Goal: Task Accomplishment & Management: Manage account settings

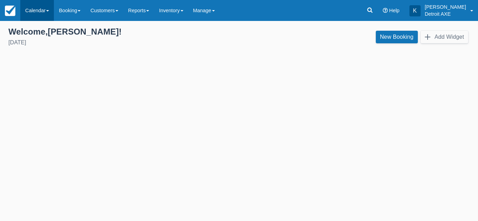
click at [48, 12] on link "Calendar" at bounding box center [37, 10] width 34 height 21
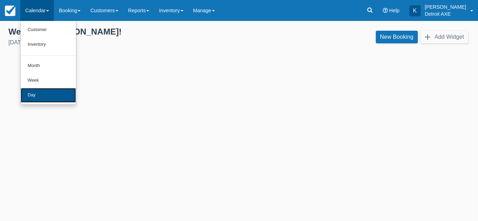
click at [49, 91] on link "Day" at bounding box center [48, 95] width 55 height 15
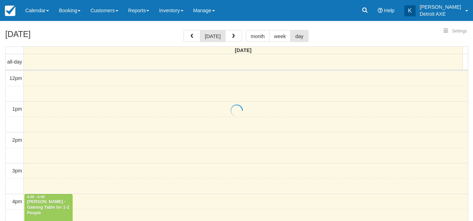
select select
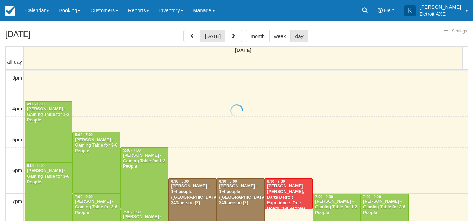
select select
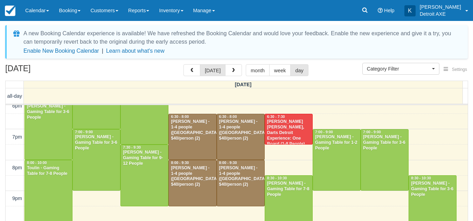
scroll to position [203, 0]
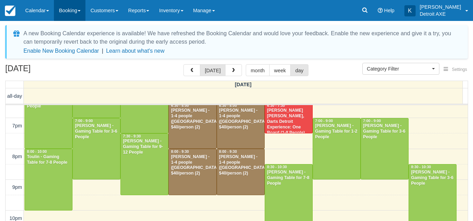
click at [73, 5] on link "Booking" at bounding box center [69, 10] width 31 height 21
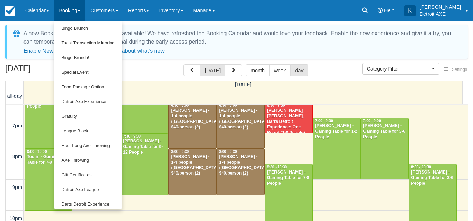
scroll to position [137, 0]
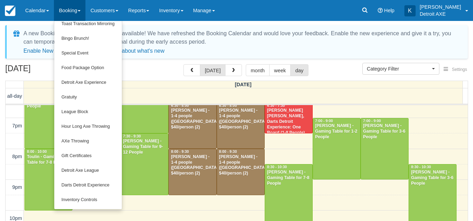
click at [153, 74] on div "August 29, 2025 today month week day" at bounding box center [236, 71] width 462 height 15
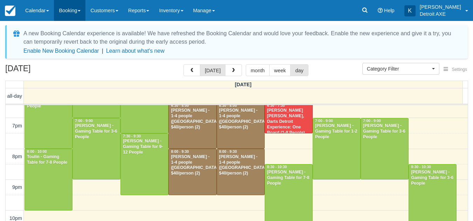
click at [68, 14] on link "Booking" at bounding box center [69, 10] width 31 height 21
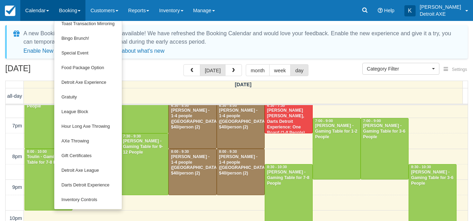
click at [47, 5] on link "Calendar" at bounding box center [37, 10] width 34 height 21
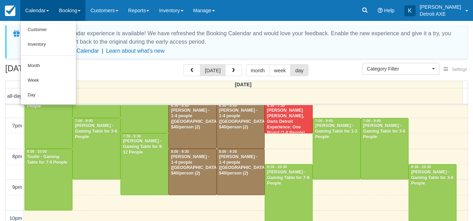
click at [69, 12] on link "Booking" at bounding box center [69, 10] width 31 height 21
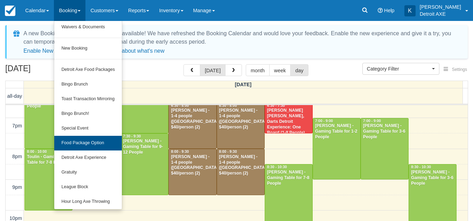
scroll to position [61, 0]
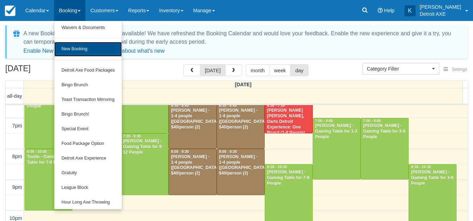
click at [88, 50] on link "New Booking" at bounding box center [88, 49] width 68 height 15
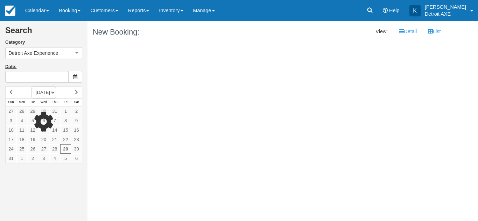
type input "08/29/25"
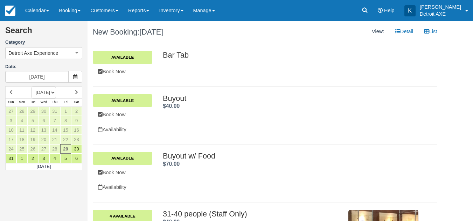
click at [42, 45] on label "Category" at bounding box center [43, 42] width 77 height 7
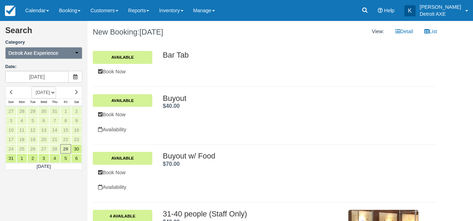
click at [43, 50] on span "Detroit Axe Experience" at bounding box center [33, 53] width 50 height 7
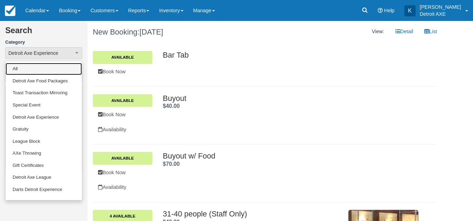
click at [43, 66] on link "All" at bounding box center [44, 69] width 76 height 12
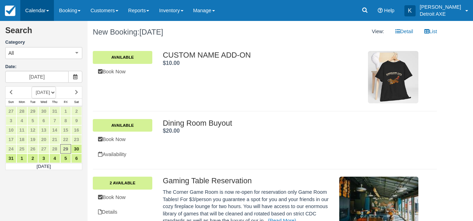
click at [49, 7] on link "Calendar" at bounding box center [37, 10] width 34 height 21
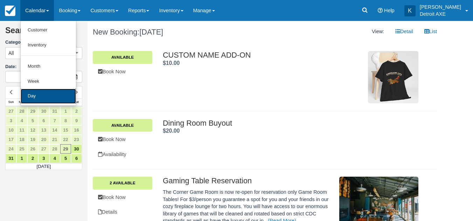
click at [58, 97] on link "Day" at bounding box center [48, 96] width 55 height 15
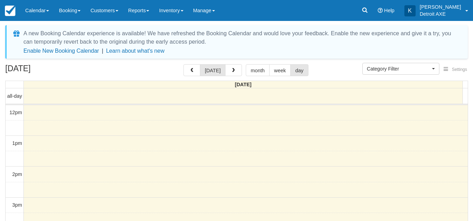
select select
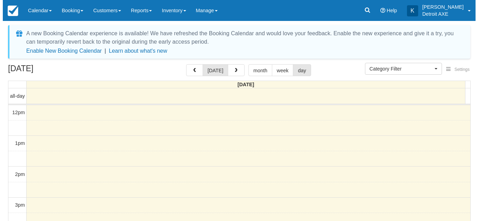
scroll to position [93, 0]
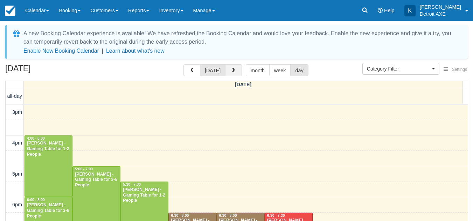
click at [232, 68] on span "button" at bounding box center [233, 70] width 5 height 5
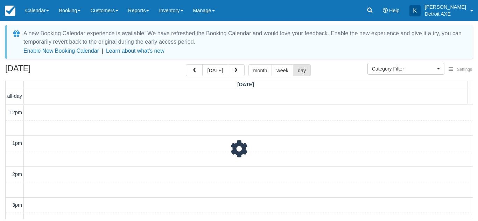
scroll to position [93, 0]
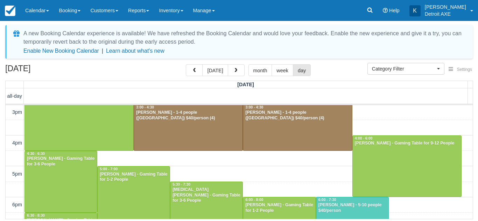
click at [178, 64] on div "August 30, 2025 today month week day" at bounding box center [238, 71] width 467 height 15
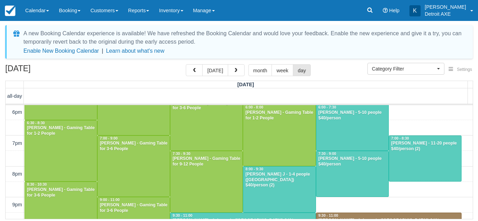
scroll to position [241, 0]
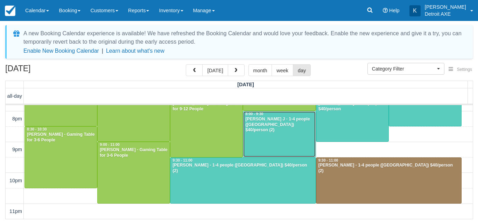
click at [270, 144] on div at bounding box center [279, 135] width 72 height 46
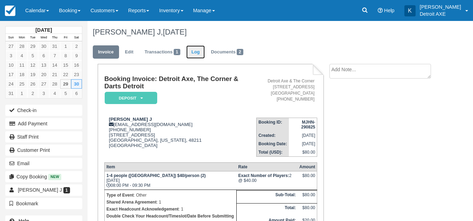
drag, startPoint x: 0, startPoint y: 0, endPoint x: 194, endPoint y: 52, distance: 201.0
click at [194, 52] on link "Log" at bounding box center [195, 52] width 19 height 14
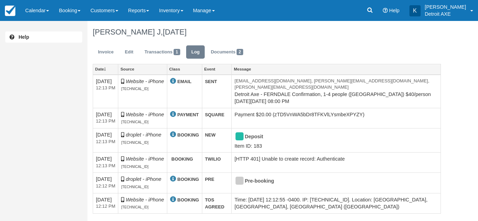
click at [195, 52] on link "Log" at bounding box center [195, 52] width 19 height 14
click at [173, 17] on link "Inventory" at bounding box center [171, 10] width 34 height 21
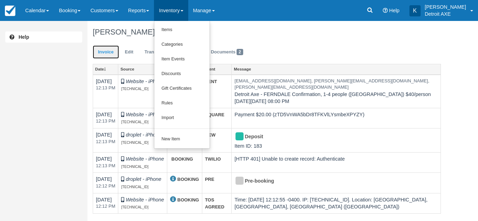
click at [109, 50] on link "Invoice" at bounding box center [106, 52] width 26 height 14
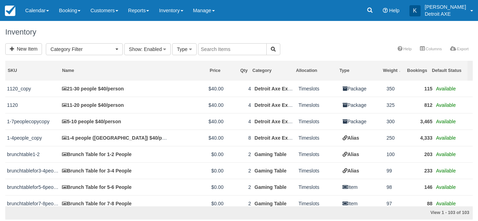
select select
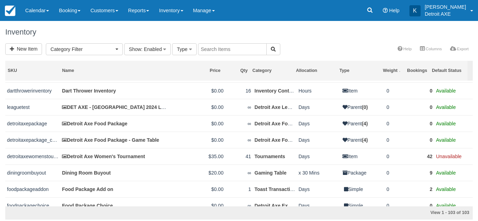
scroll to position [722, 0]
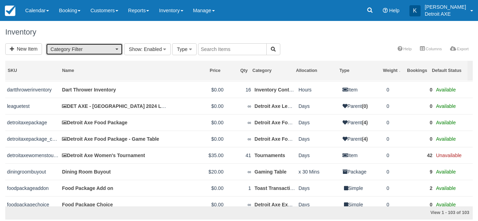
click at [106, 49] on span "Category Filter" at bounding box center [81, 49] width 63 height 7
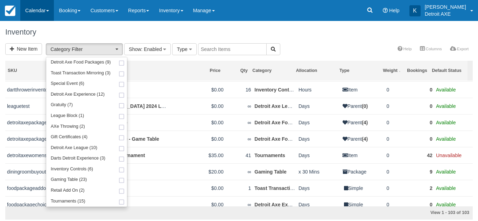
click at [47, 4] on link "Calendar" at bounding box center [37, 10] width 34 height 21
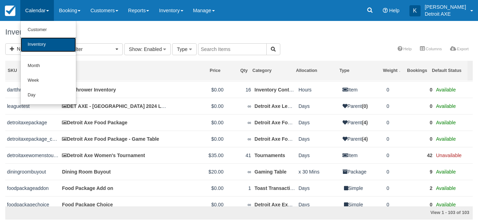
click at [55, 38] on link "Inventory" at bounding box center [48, 44] width 55 height 15
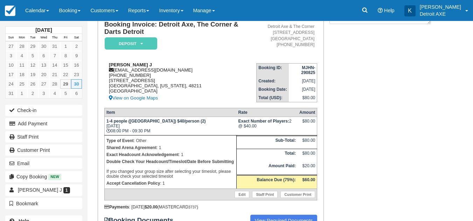
scroll to position [2, 0]
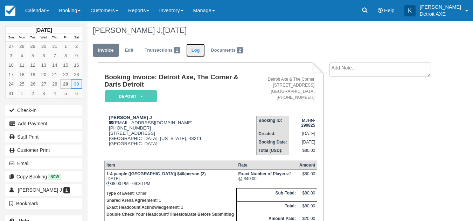
click at [198, 52] on link "Log" at bounding box center [195, 51] width 19 height 14
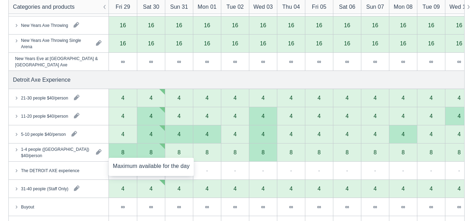
scroll to position [378, 0]
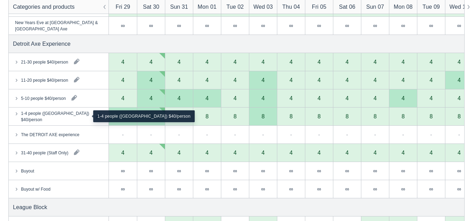
click at [21, 115] on div "1-4 people (Shared Arena) $40/person" at bounding box center [55, 116] width 69 height 13
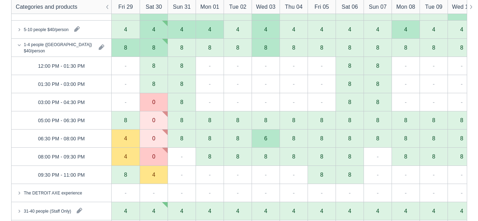
scroll to position [468, 0]
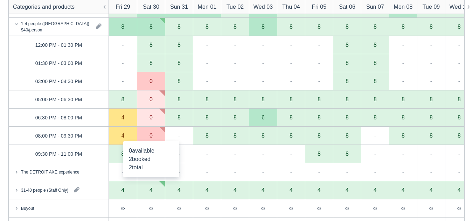
click at [151, 135] on div "0" at bounding box center [150, 136] width 3 height 6
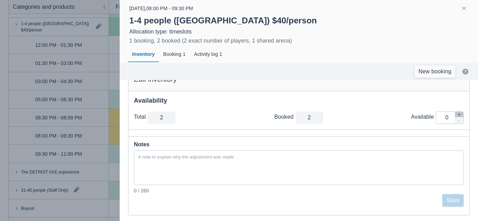
scroll to position [0, 0]
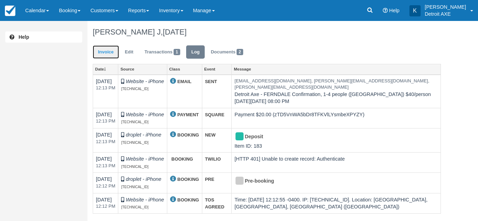
click at [99, 46] on link "Invoice" at bounding box center [106, 52] width 26 height 14
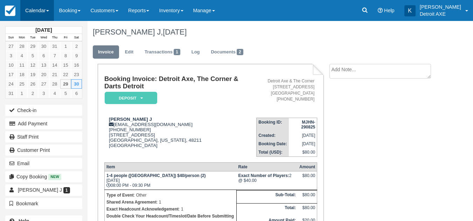
click at [45, 11] on link "Calendar" at bounding box center [37, 10] width 34 height 21
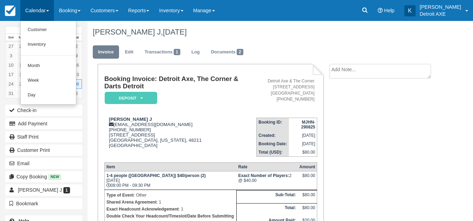
click at [213, 112] on td "Deyona J deyonaj7@gmail.com 1 (734) 530-8269 7376 Melrose st Detroit, Michigan,…" at bounding box center [180, 134] width 152 height 45
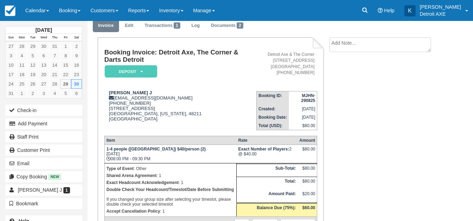
scroll to position [27, 0]
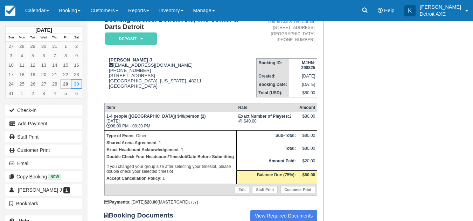
click at [213, 112] on td "1-4 people (Shared Arena) $40/person (2) Sat Aug 30, 2025 08:00 PM - 09:30 PM" at bounding box center [170, 121] width 132 height 19
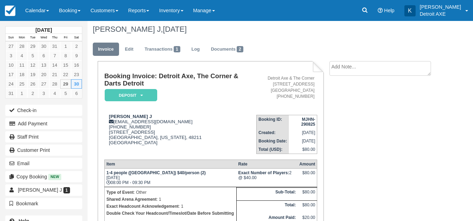
scroll to position [2, 0]
click at [138, 49] on link "Edit" at bounding box center [129, 50] width 19 height 14
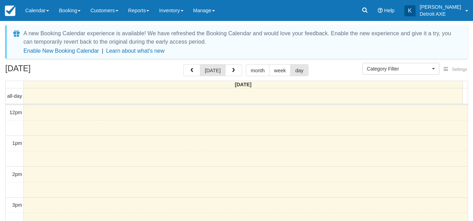
select select
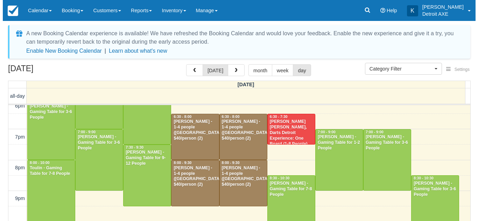
scroll to position [203, 0]
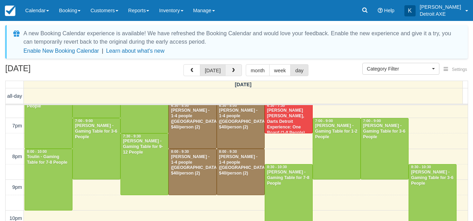
click at [231, 72] on span "button" at bounding box center [233, 70] width 5 height 5
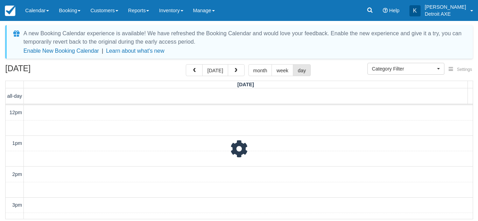
scroll to position [93, 0]
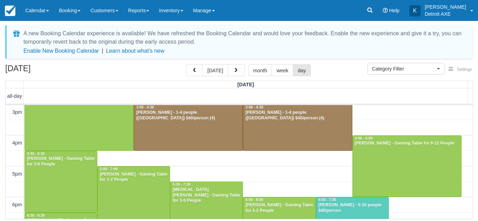
click at [162, 68] on div "August 30, 2025 today month week day" at bounding box center [238, 71] width 467 height 15
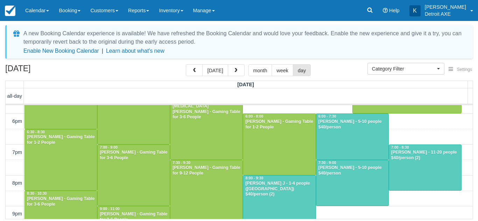
scroll to position [241, 0]
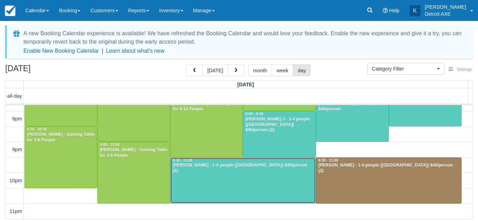
click at [275, 172] on div at bounding box center [242, 181] width 145 height 46
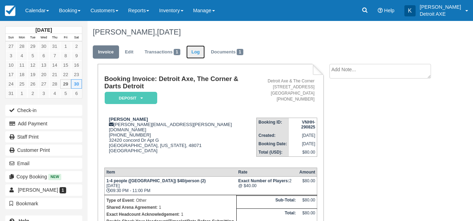
click at [197, 52] on link "Log" at bounding box center [195, 52] width 19 height 14
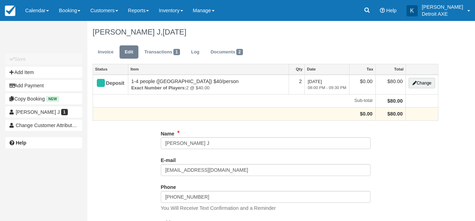
type input "(734) 530-8269"
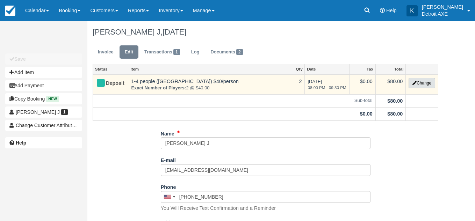
click at [428, 83] on button "Change" at bounding box center [422, 83] width 27 height 10
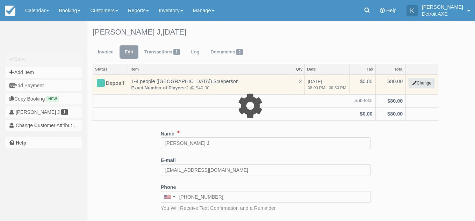
select select "14"
type input "80.00"
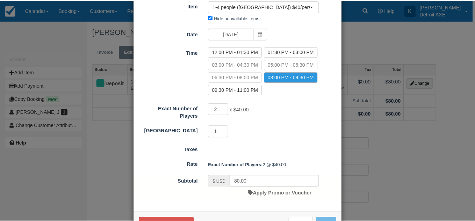
scroll to position [76, 0]
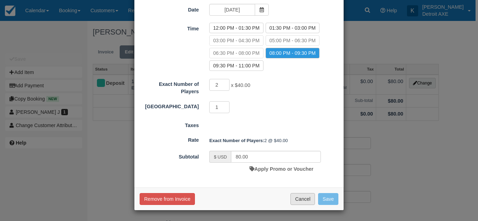
click at [293, 199] on button "Cancel" at bounding box center [302, 199] width 24 height 12
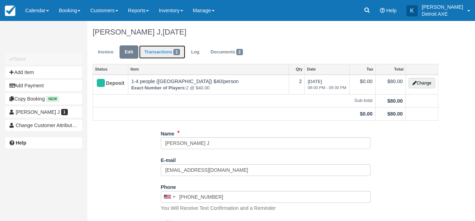
click at [172, 56] on link "Transactions 1" at bounding box center [162, 52] width 46 height 14
click at [167, 58] on link "Transactions 1" at bounding box center [162, 52] width 46 height 14
click at [173, 53] on link "Transactions 1" at bounding box center [162, 52] width 46 height 14
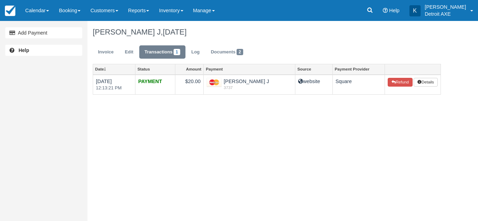
click at [296, 129] on div "Add Payment Help Deyona J, August 30 2025 Invoice Edit Transactions 1 Log Docum…" at bounding box center [239, 121] width 478 height 200
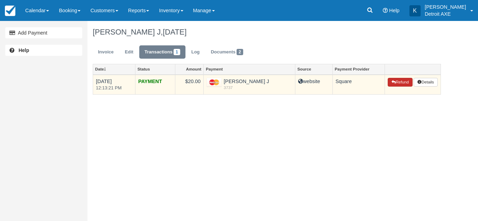
click at [397, 82] on button "Refund" at bounding box center [400, 82] width 24 height 9
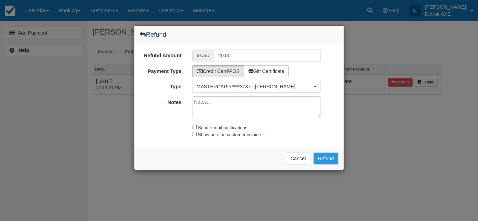
click at [286, 134] on div "Show note on customer invoice" at bounding box center [257, 134] width 140 height 7
click at [322, 159] on button "Refund" at bounding box center [325, 159] width 25 height 12
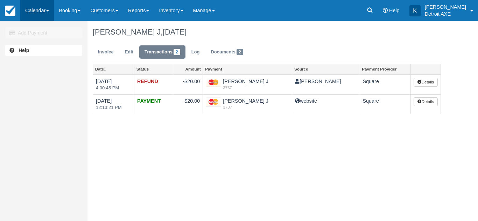
click at [34, 2] on link "Calendar" at bounding box center [37, 10] width 34 height 21
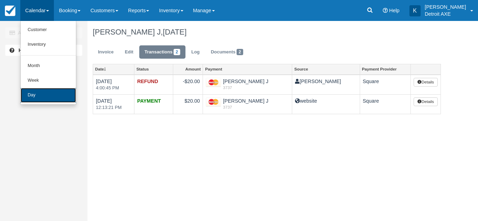
click at [38, 90] on link "Day" at bounding box center [48, 95] width 55 height 15
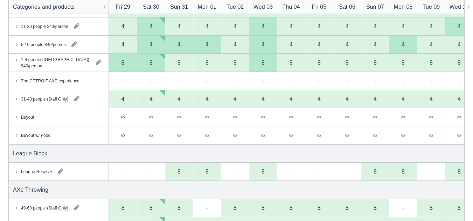
scroll to position [394, 0]
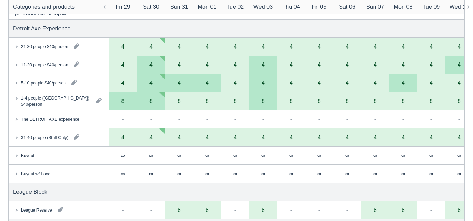
click at [17, 101] on icon at bounding box center [16, 98] width 7 height 7
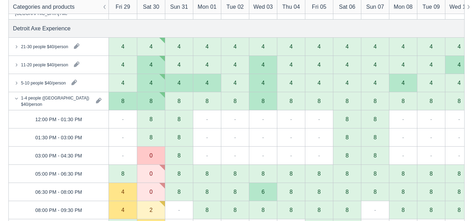
scroll to position [442, 0]
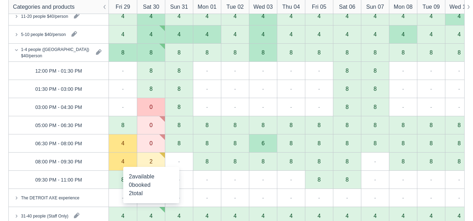
click at [155, 164] on div "2" at bounding box center [151, 162] width 28 height 18
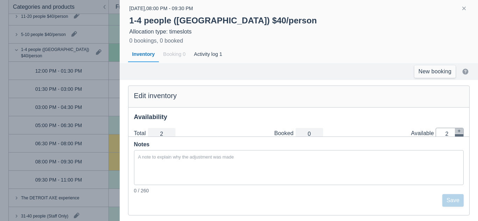
click at [457, 135] on icon "button" at bounding box center [459, 137] width 4 height 4
type input "1"
click at [457, 135] on icon "button" at bounding box center [459, 137] width 4 height 4
type input "0"
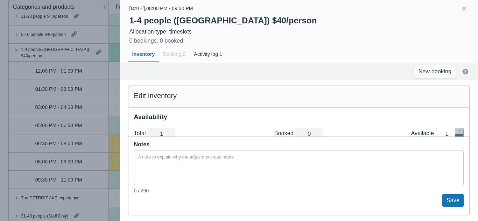
type input "0"
click at [449, 198] on button "Save" at bounding box center [452, 200] width 21 height 13
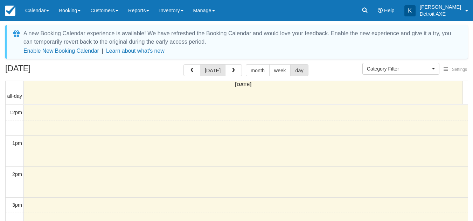
select select
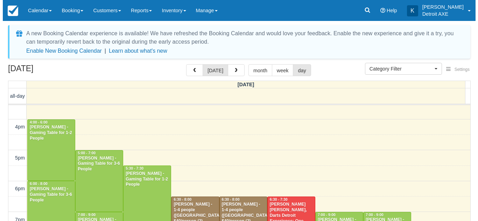
scroll to position [121, 0]
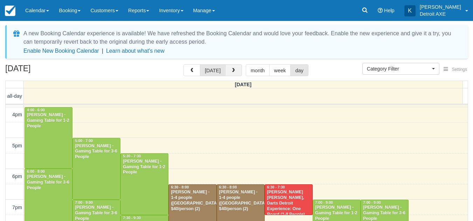
click at [235, 71] on button "button" at bounding box center [233, 70] width 17 height 12
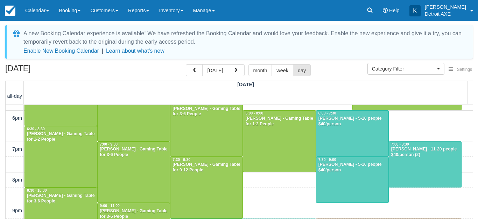
scroll to position [180, 0]
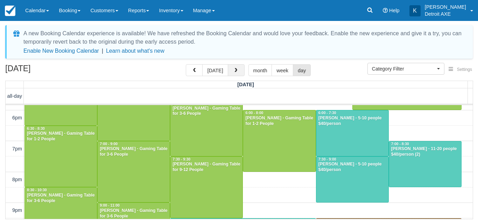
click at [237, 76] on button "button" at bounding box center [236, 70] width 17 height 12
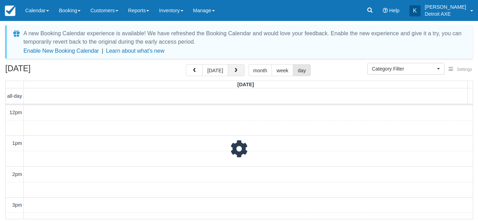
scroll to position [124, 0]
click at [237, 76] on button "button" at bounding box center [236, 70] width 17 height 12
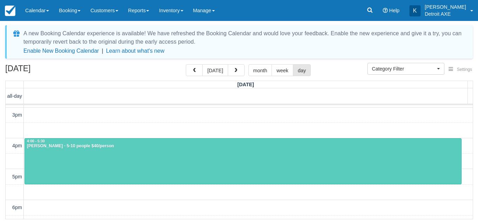
scroll to position [91, 0]
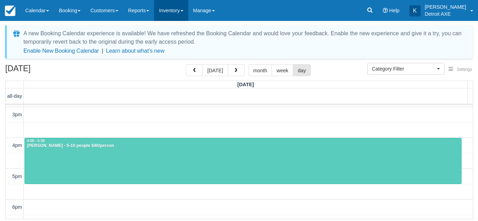
click at [179, 7] on link "Inventory" at bounding box center [171, 10] width 34 height 21
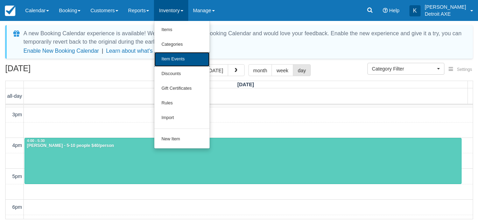
click at [189, 58] on link "Item Events" at bounding box center [181, 59] width 55 height 15
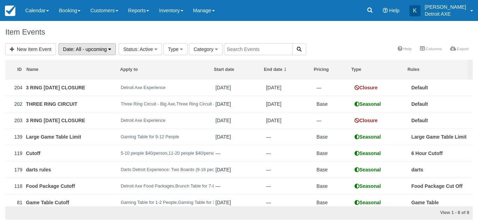
click at [78, 51] on span ": All - upcoming" at bounding box center [90, 50] width 34 height 6
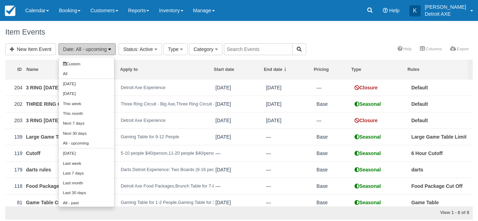
click at [78, 51] on span ": All - upcoming" at bounding box center [90, 50] width 34 height 6
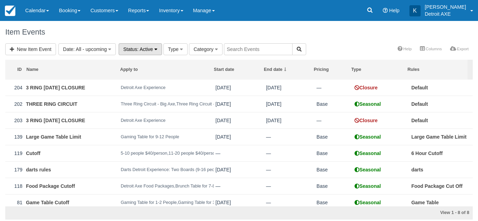
click at [142, 49] on span ": Active" at bounding box center [145, 50] width 16 height 6
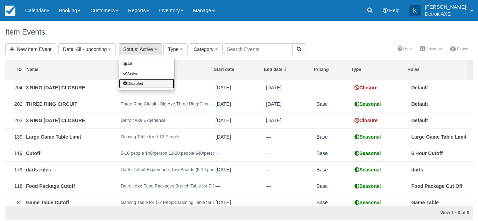
click at [148, 83] on link "Disabled" at bounding box center [146, 84] width 55 height 10
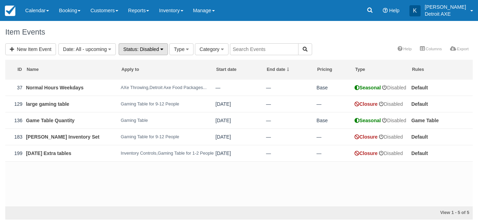
click at [155, 43] on button "Status : Disabled" at bounding box center [143, 49] width 49 height 12
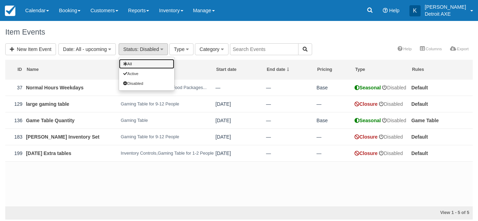
click at [149, 62] on link "All" at bounding box center [146, 64] width 55 height 10
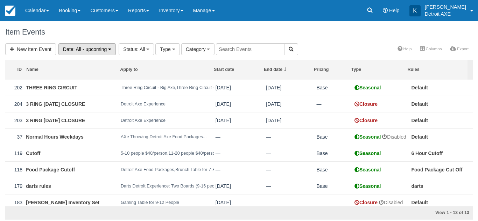
click at [108, 50] on button "Date : All - upcoming" at bounding box center [86, 49] width 57 height 12
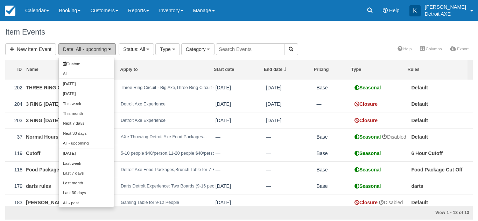
click at [108, 50] on button "Date : All - upcoming" at bounding box center [86, 49] width 57 height 12
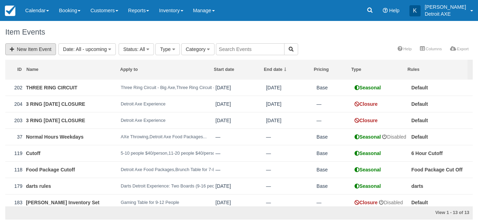
click at [48, 48] on link "New Item Event" at bounding box center [30, 49] width 51 height 12
click at [148, 51] on icon "button" at bounding box center [147, 49] width 3 height 5
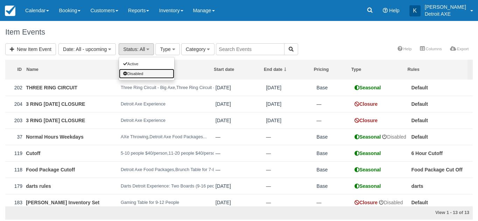
click at [145, 70] on link "Disabled" at bounding box center [146, 74] width 55 height 10
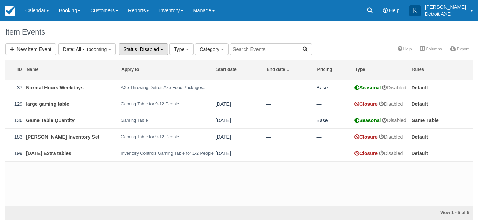
click at [150, 52] on button "Status : Disabled" at bounding box center [143, 49] width 49 height 12
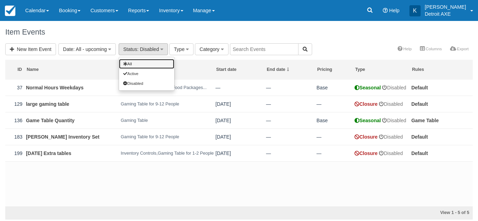
click at [149, 62] on link "All" at bounding box center [146, 64] width 55 height 10
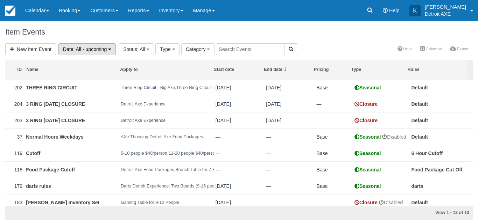
click at [109, 50] on button "Date : All - upcoming" at bounding box center [86, 49] width 57 height 12
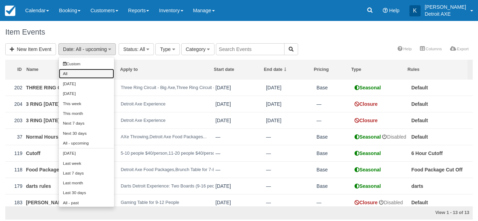
click at [97, 73] on link "All" at bounding box center [86, 74] width 55 height 10
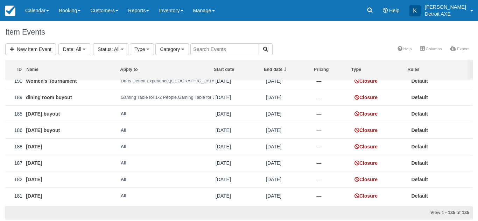
scroll to position [298, 0]
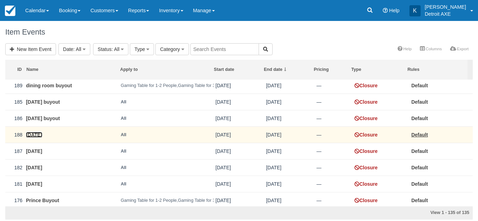
click at [42, 137] on link "Labor day" at bounding box center [34, 135] width 16 height 6
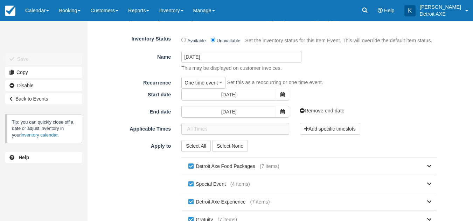
scroll to position [39, 0]
click at [285, 97] on span at bounding box center [282, 94] width 13 height 12
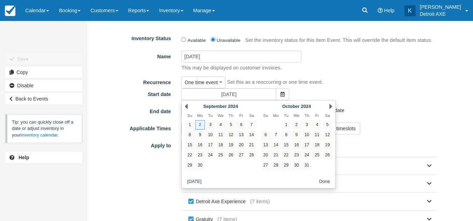
click at [328, 106] on div "Next [DATE]" at bounding box center [296, 107] width 76 height 10
click at [330, 107] on link "Next" at bounding box center [330, 107] width 3 height 6
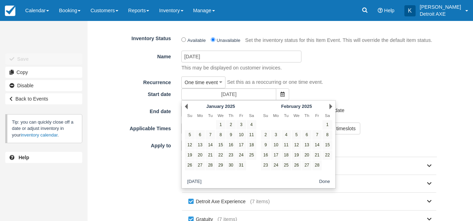
click at [330, 107] on link "Next" at bounding box center [330, 107] width 3 height 6
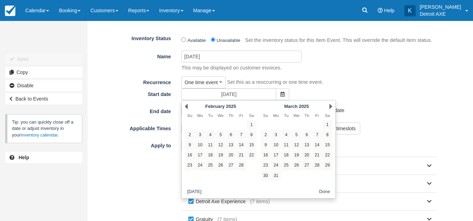
click at [330, 107] on link "Next" at bounding box center [330, 107] width 3 height 6
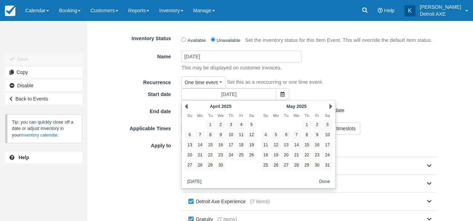
click at [330, 107] on link "Next" at bounding box center [330, 107] width 3 height 6
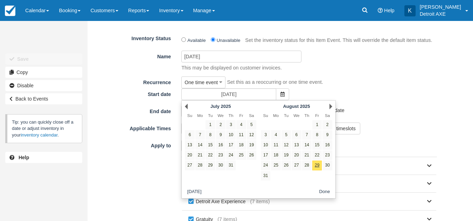
click at [330, 107] on link "Next" at bounding box center [330, 107] width 3 height 6
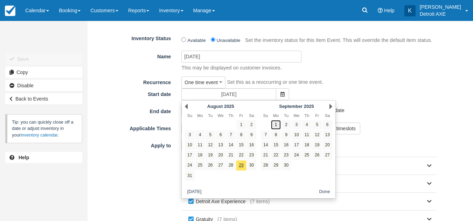
click at [275, 125] on link "1" at bounding box center [275, 124] width 9 height 9
type input "09/01/25"
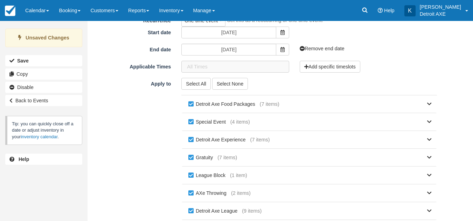
scroll to position [196, 0]
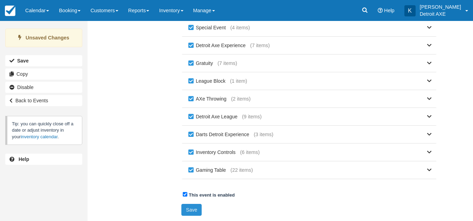
click at [194, 211] on button "Save" at bounding box center [191, 210] width 20 height 12
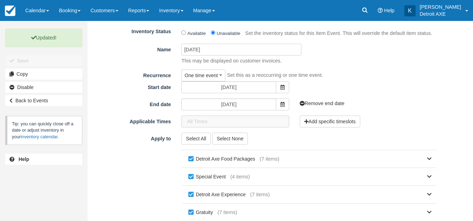
scroll to position [0, 0]
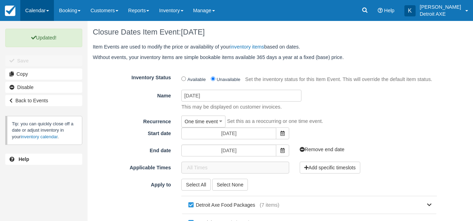
click at [45, 15] on link "Calendar" at bounding box center [37, 10] width 34 height 21
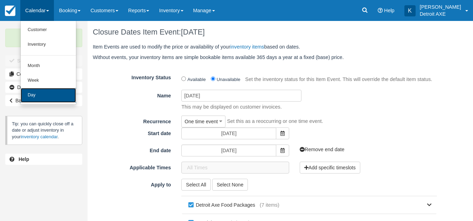
click at [47, 97] on link "Day" at bounding box center [48, 95] width 55 height 15
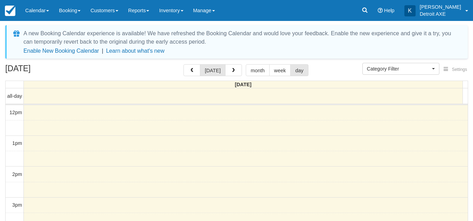
select select
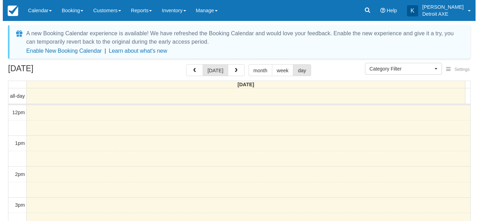
scroll to position [124, 0]
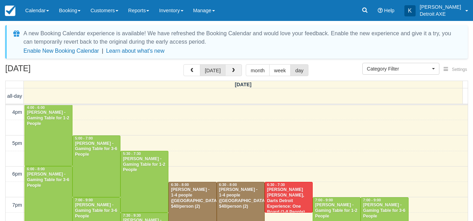
click at [233, 73] on span "button" at bounding box center [233, 70] width 5 height 5
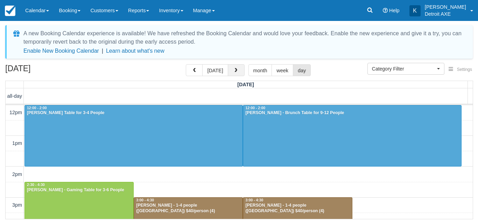
scroll to position [124, 0]
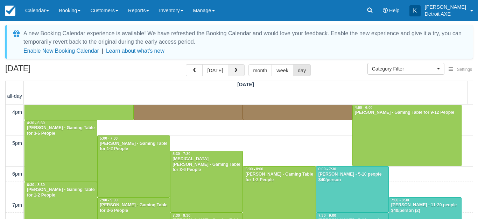
click at [233, 73] on span "button" at bounding box center [235, 70] width 5 height 5
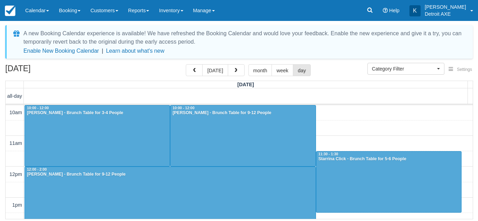
scroll to position [124, 0]
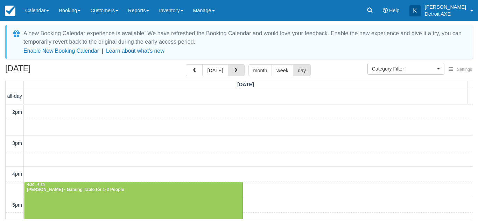
click at [233, 73] on span "button" at bounding box center [235, 70] width 5 height 5
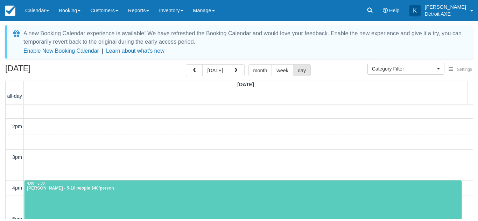
scroll to position [45, 0]
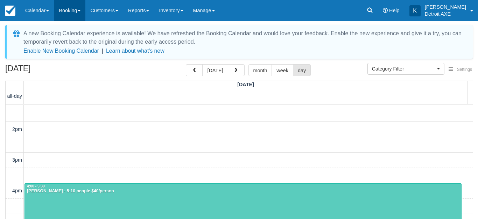
click at [66, 6] on link "Booking" at bounding box center [69, 10] width 31 height 21
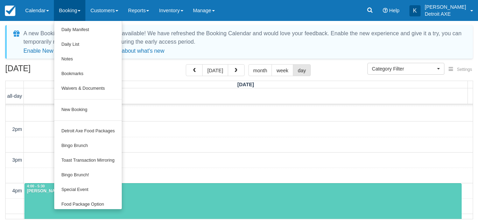
click at [66, 6] on link "Booking" at bounding box center [69, 10] width 31 height 21
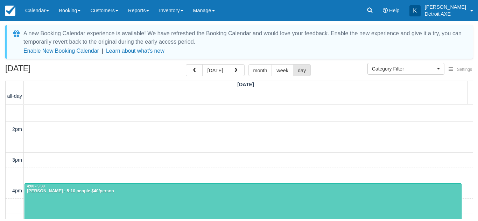
scroll to position [124, 0]
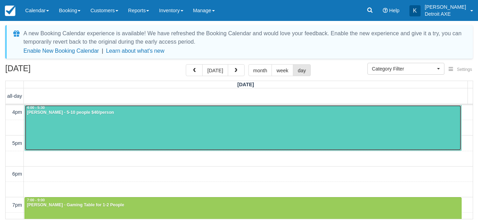
click at [244, 141] on div at bounding box center [243, 128] width 436 height 46
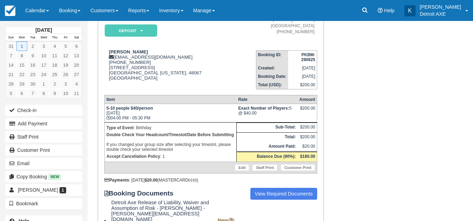
scroll to position [68, 0]
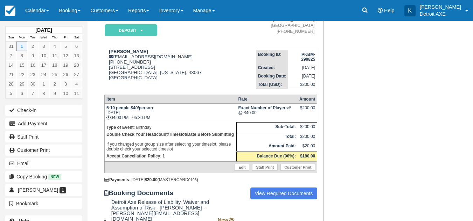
click at [367, 125] on div "Booking Invoice: Detroit Axe, The Corner & Darts Detroit Deposit   Pending Rese…" at bounding box center [264, 128] width 354 height 264
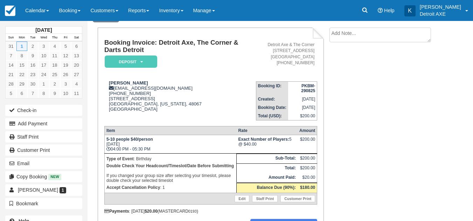
scroll to position [36, 0]
click at [42, 14] on link "Calendar" at bounding box center [37, 10] width 34 height 21
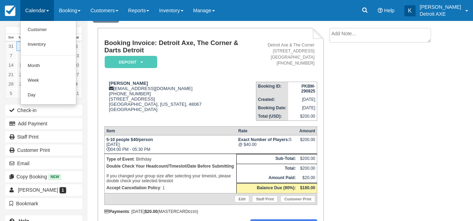
click at [365, 109] on div "Booking Invoice: Detroit Axe, The Corner & Darts Detroit Deposit   Pending Rese…" at bounding box center [264, 160] width 354 height 264
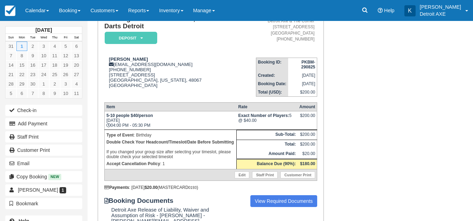
scroll to position [61, 0]
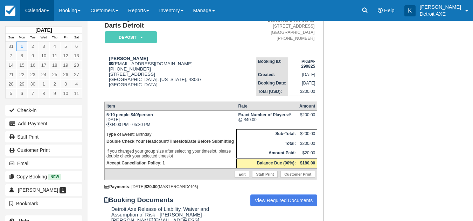
click at [40, 13] on link "Calendar" at bounding box center [37, 10] width 34 height 21
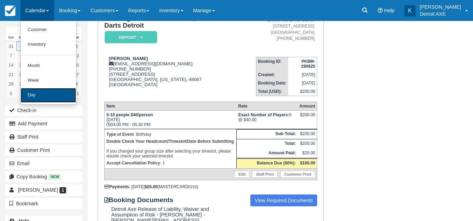
click at [48, 88] on link "Day" at bounding box center [48, 95] width 55 height 15
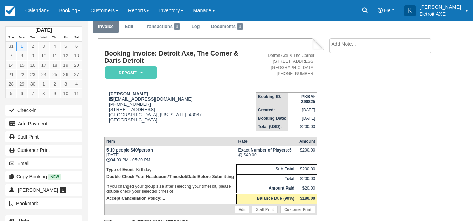
scroll to position [25, 0]
click at [126, 28] on link "Edit" at bounding box center [129, 27] width 19 height 14
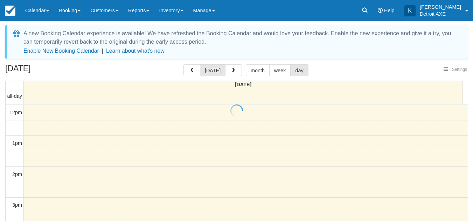
select select
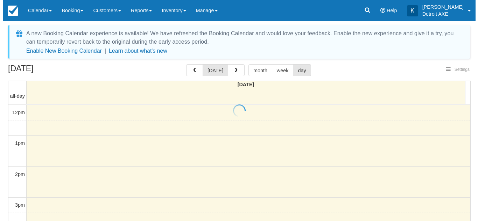
scroll to position [124, 0]
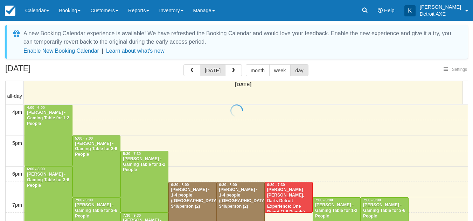
select select
click at [232, 69] on span "button" at bounding box center [233, 70] width 5 height 5
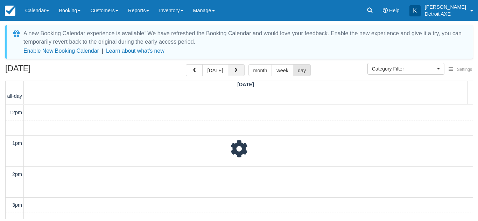
scroll to position [124, 0]
click at [233, 69] on span "button" at bounding box center [235, 70] width 5 height 5
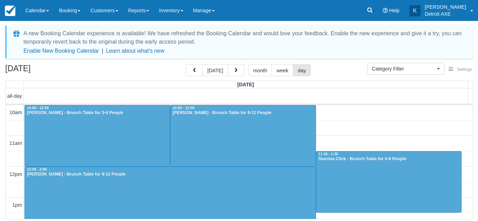
scroll to position [124, 0]
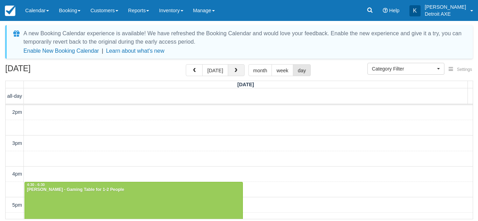
click at [236, 71] on span "button" at bounding box center [235, 70] width 5 height 5
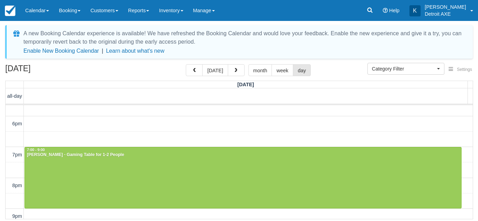
scroll to position [178, 0]
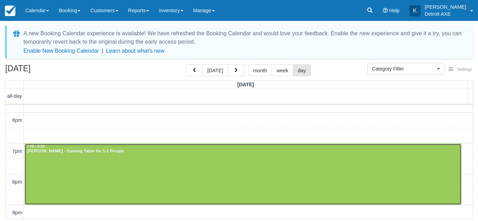
click at [176, 175] on div at bounding box center [243, 174] width 436 height 61
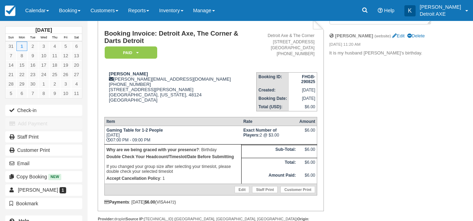
scroll to position [25, 0]
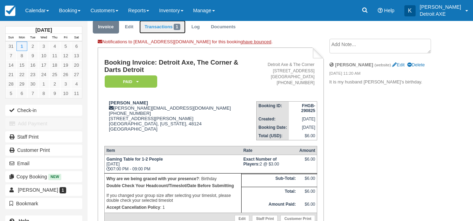
click at [161, 30] on link "Transactions 1" at bounding box center [162, 27] width 46 height 14
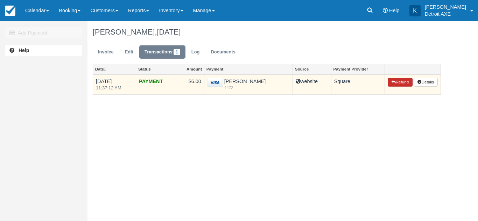
click at [394, 81] on button "Refund" at bounding box center [400, 82] width 24 height 9
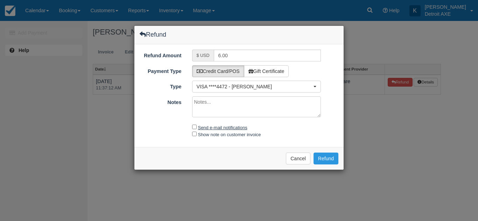
click at [232, 126] on label "Send e-mail notifications" at bounding box center [222, 127] width 49 height 5
click at [197, 126] on input "Send e-mail notifications" at bounding box center [194, 127] width 5 height 5
click at [228, 126] on label "Send e-mail notifications" at bounding box center [222, 127] width 49 height 5
click at [197, 126] on input "Send e-mail notifications" at bounding box center [194, 127] width 5 height 5
checkbox input "false"
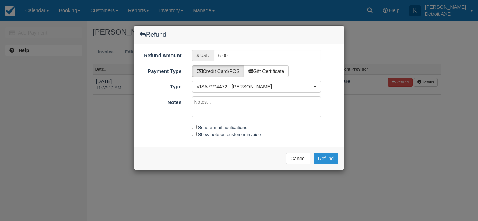
click at [325, 161] on button "Refund" at bounding box center [325, 159] width 25 height 12
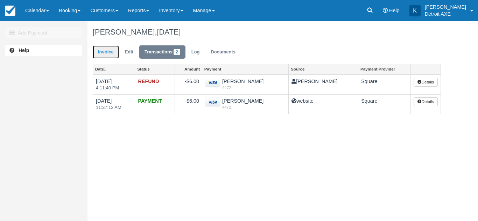
click at [114, 50] on link "Invoice" at bounding box center [106, 52] width 26 height 14
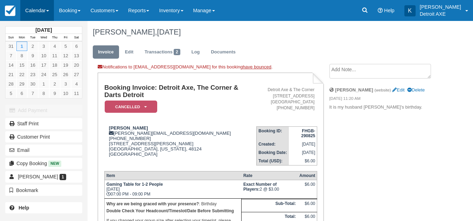
click at [47, 13] on link "Calendar" at bounding box center [37, 10] width 34 height 21
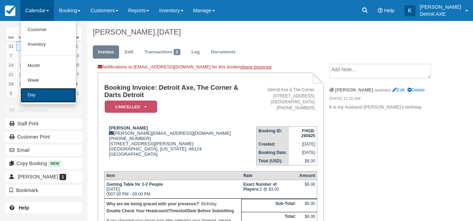
click at [48, 90] on link "Day" at bounding box center [48, 95] width 55 height 15
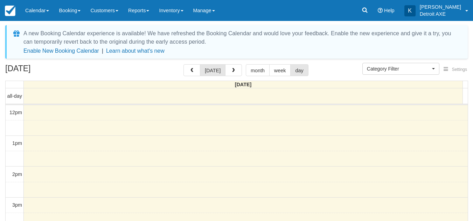
select select
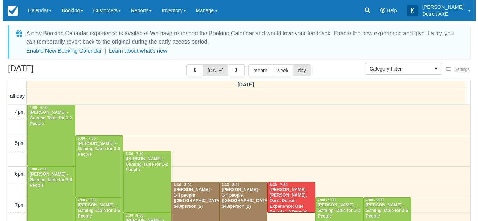
scroll to position [171, 0]
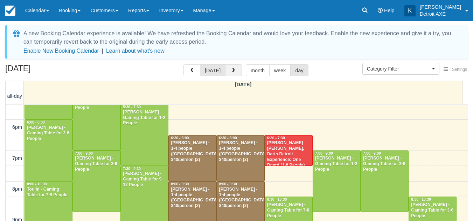
click at [235, 69] on button "button" at bounding box center [233, 70] width 17 height 12
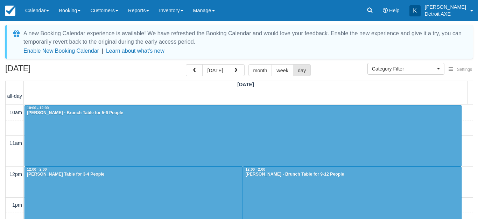
scroll to position [124, 0]
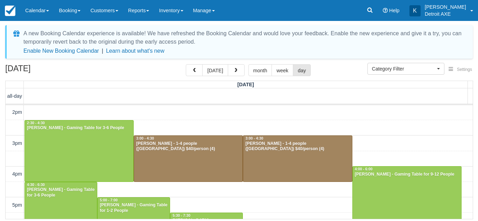
click at [235, 69] on span "button" at bounding box center [235, 70] width 5 height 5
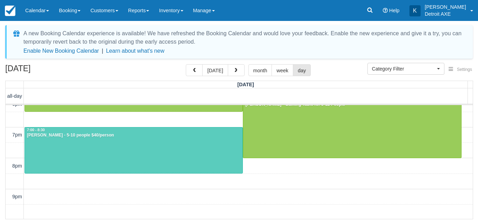
scroll to position [256, 0]
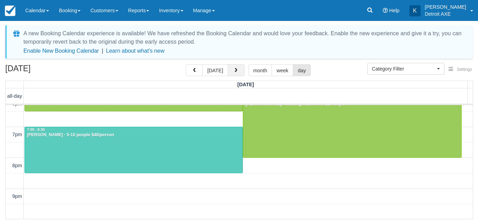
click at [233, 70] on span "button" at bounding box center [235, 70] width 5 height 5
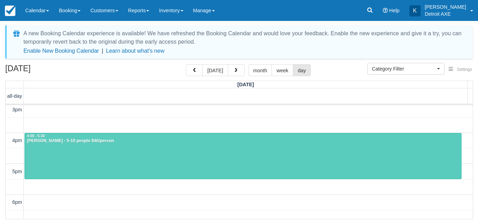
scroll to position [95, 0]
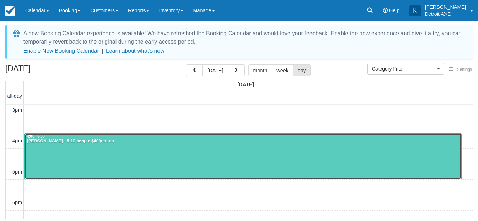
click at [143, 166] on div at bounding box center [243, 157] width 436 height 46
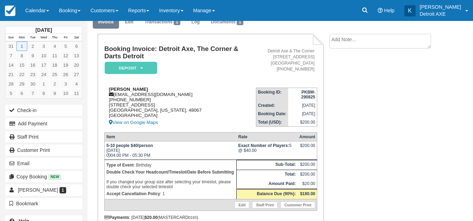
scroll to position [31, 0]
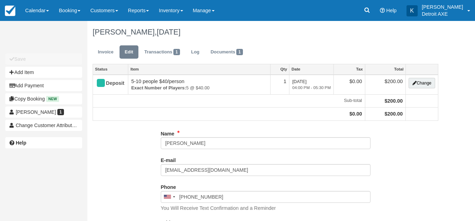
select select "Birthday"
click at [176, 53] on span "1" at bounding box center [176, 52] width 7 height 6
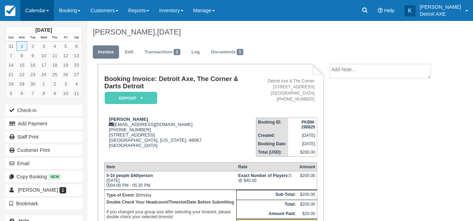
click at [37, 8] on link "Calendar" at bounding box center [37, 10] width 34 height 21
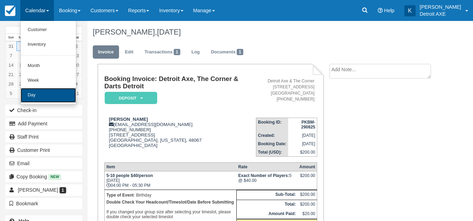
click at [43, 90] on link "Day" at bounding box center [48, 95] width 55 height 15
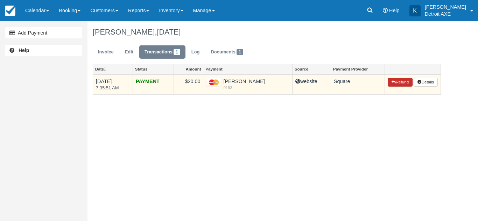
click at [393, 83] on icon "button" at bounding box center [393, 82] width 4 height 4
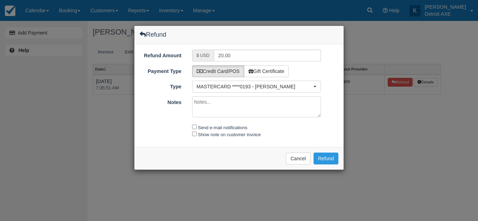
click at [277, 110] on textarea "Notes" at bounding box center [256, 107] width 129 height 21
click at [329, 159] on button "Refund" at bounding box center [325, 159] width 25 height 12
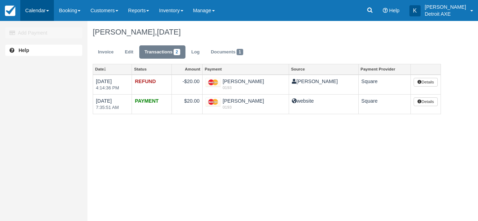
click at [51, 10] on link "Calendar" at bounding box center [37, 10] width 34 height 21
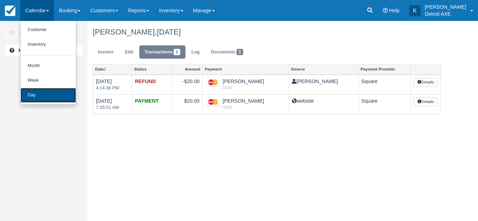
click at [43, 95] on link "Day" at bounding box center [48, 95] width 55 height 15
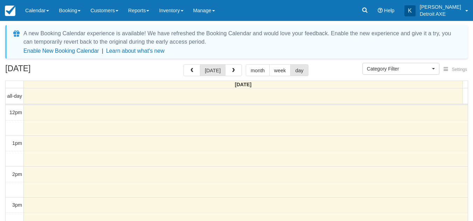
select select
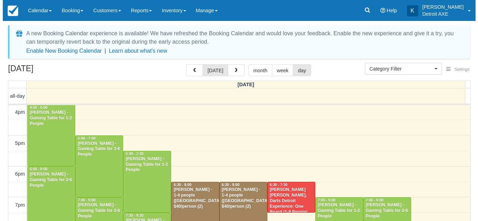
scroll to position [203, 0]
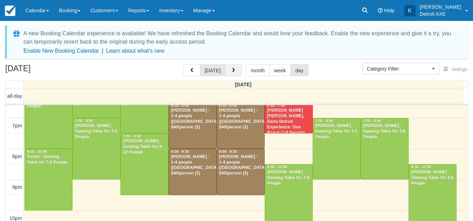
click at [234, 70] on span "button" at bounding box center [233, 70] width 5 height 5
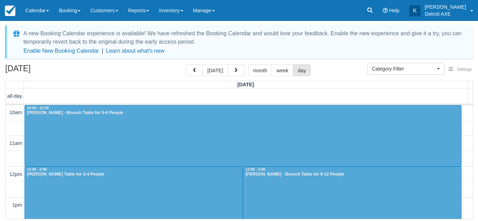
scroll to position [124, 0]
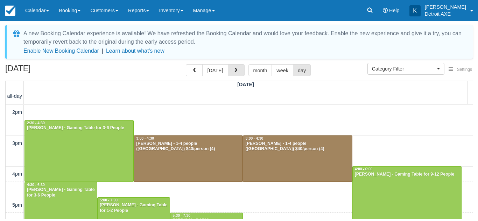
click at [234, 70] on span "button" at bounding box center [235, 70] width 5 height 5
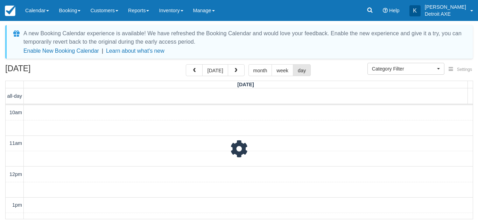
scroll to position [186, 0]
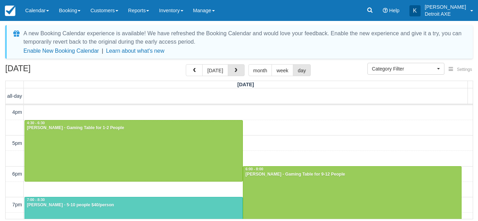
click at [234, 70] on span "button" at bounding box center [235, 70] width 5 height 5
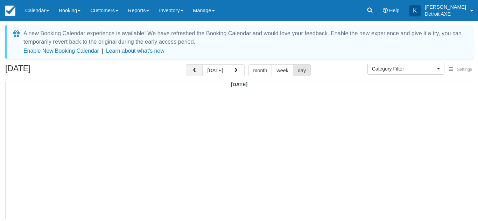
click at [197, 71] on span "button" at bounding box center [194, 70] width 5 height 5
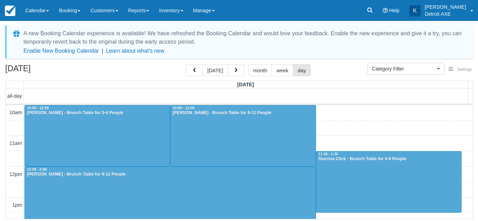
scroll to position [186, 0]
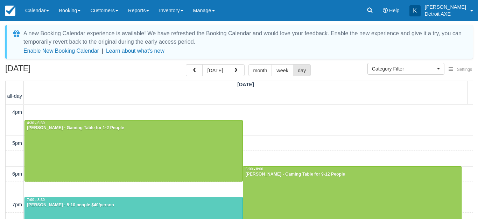
click at [197, 71] on span "button" at bounding box center [194, 70] width 5 height 5
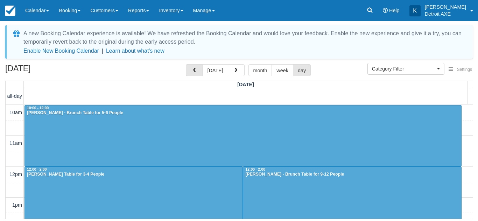
click at [197, 71] on span "button" at bounding box center [194, 70] width 5 height 5
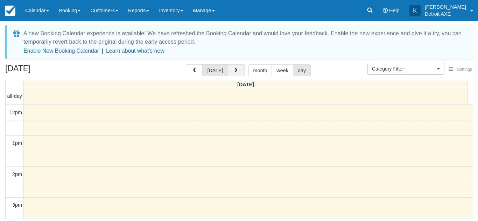
click at [231, 70] on button "button" at bounding box center [236, 70] width 17 height 12
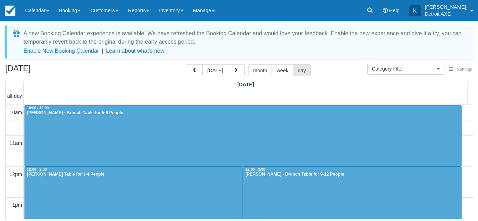
scroll to position [124, 0]
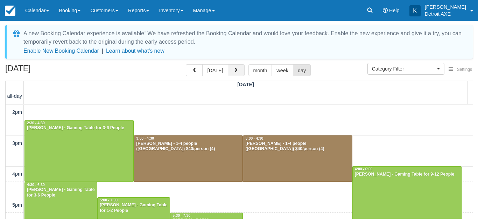
click at [237, 76] on button "button" at bounding box center [236, 70] width 17 height 12
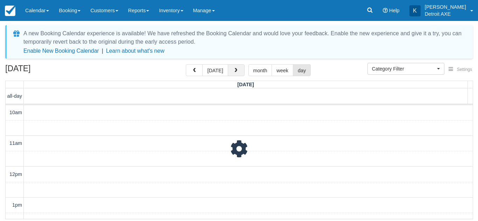
scroll to position [186, 0]
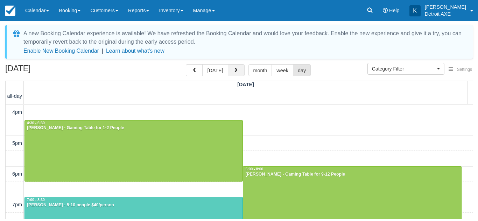
click at [229, 68] on button "button" at bounding box center [236, 70] width 17 height 12
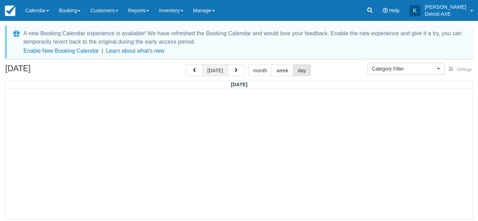
click at [218, 72] on button "today" at bounding box center [215, 70] width 26 height 12
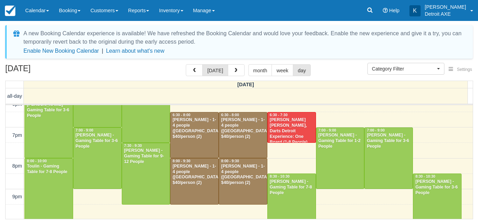
scroll to position [194, 0]
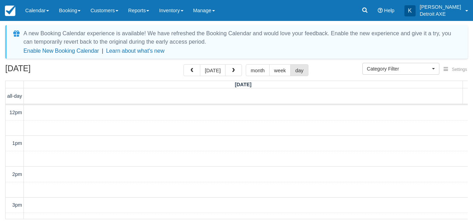
select select
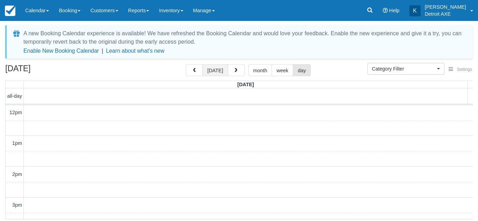
click at [213, 68] on button "[DATE]" at bounding box center [215, 70] width 26 height 12
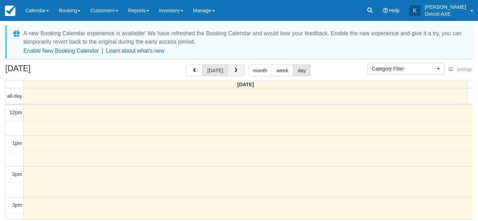
click at [233, 69] on span "button" at bounding box center [235, 70] width 5 height 5
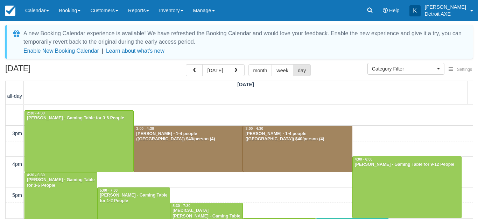
scroll to position [137, 0]
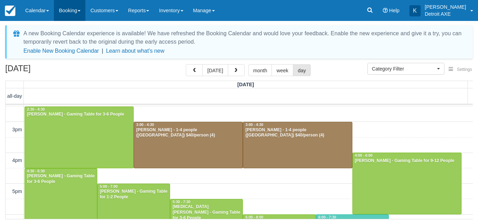
click at [64, 19] on link "Booking" at bounding box center [69, 10] width 31 height 21
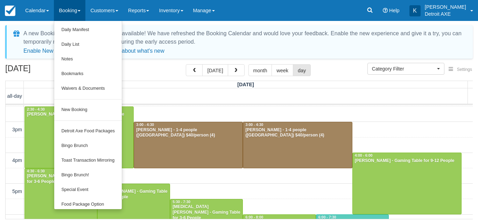
click at [147, 73] on div "August 30, 2025 today month week day" at bounding box center [238, 71] width 467 height 15
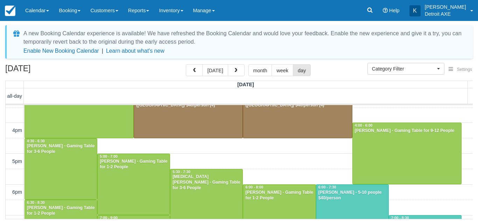
scroll to position [168, 0]
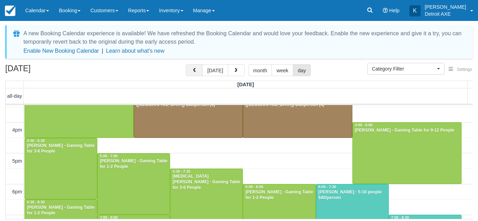
click at [195, 74] on button "button" at bounding box center [194, 70] width 17 height 12
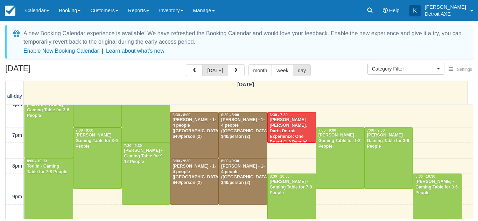
scroll to position [194, 0]
click at [328, 70] on div "August 29, 2025 today month week day" at bounding box center [238, 71] width 467 height 15
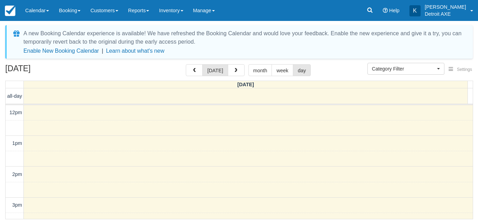
select select
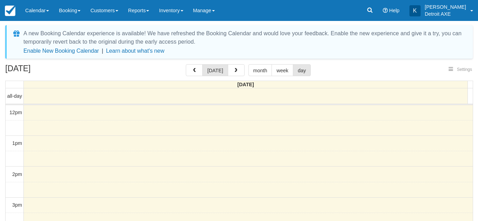
select select
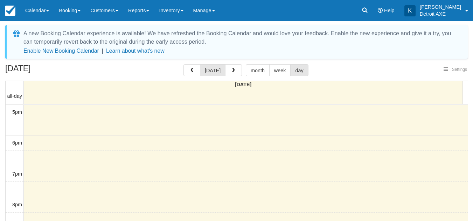
select select
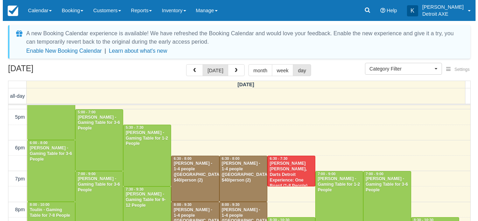
scroll to position [150, 0]
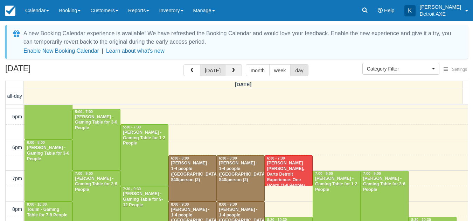
click at [235, 71] on button "button" at bounding box center [233, 70] width 17 height 12
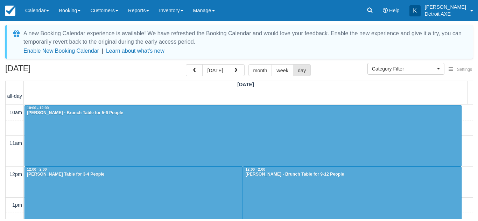
scroll to position [155, 0]
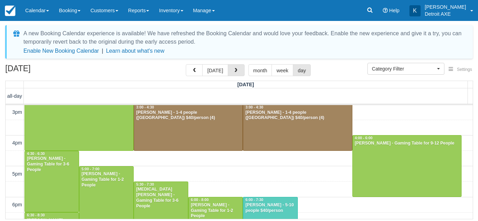
click at [235, 71] on span "button" at bounding box center [235, 70] width 5 height 5
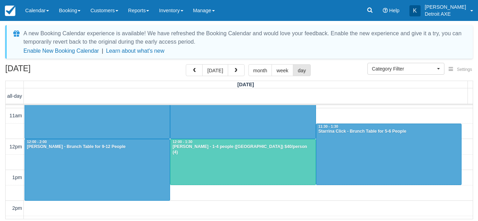
scroll to position [30, 0]
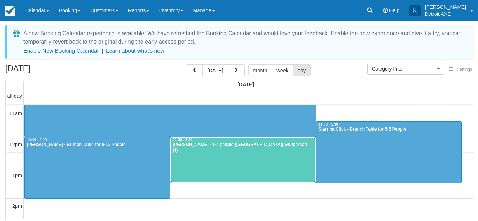
click at [222, 158] on div at bounding box center [242, 160] width 145 height 46
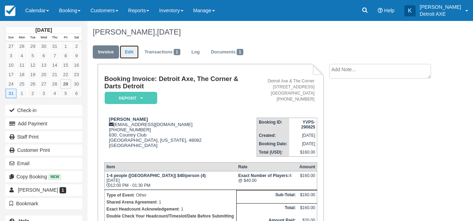
click at [126, 48] on link "Edit" at bounding box center [129, 52] width 19 height 14
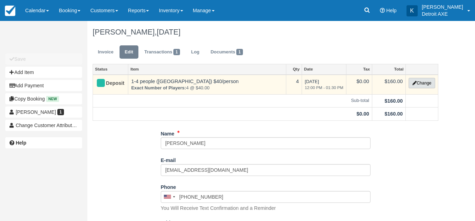
click at [421, 88] on button "Change" at bounding box center [422, 83] width 27 height 10
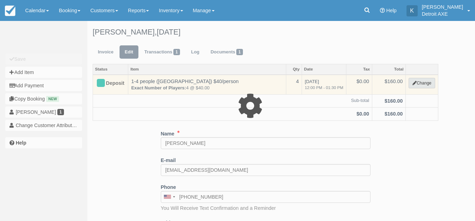
select select "14"
type input "160.00"
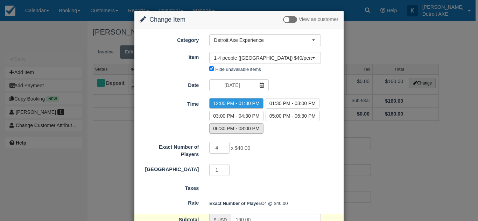
click at [240, 128] on label "06:30 PM - 08:00 PM" at bounding box center [236, 128] width 54 height 10
radio input "true"
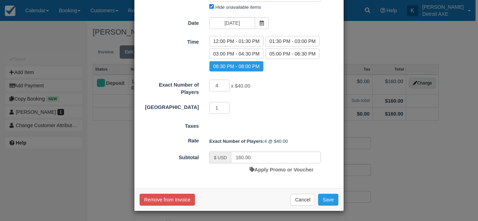
scroll to position [63, 0]
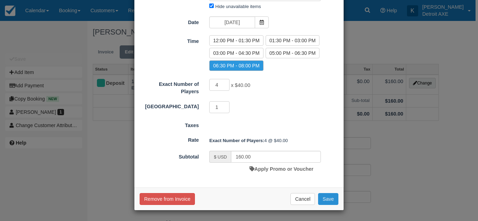
click at [327, 197] on button "Save" at bounding box center [328, 199] width 20 height 12
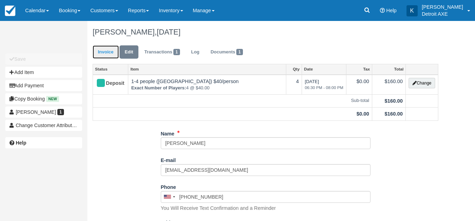
click at [101, 45] on link "Invoice" at bounding box center [106, 52] width 26 height 14
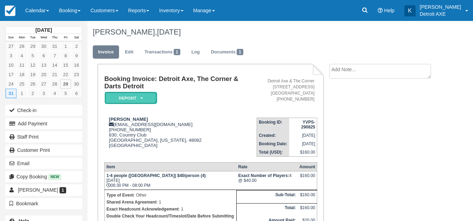
click at [136, 99] on em "Deposit" at bounding box center [131, 98] width 52 height 12
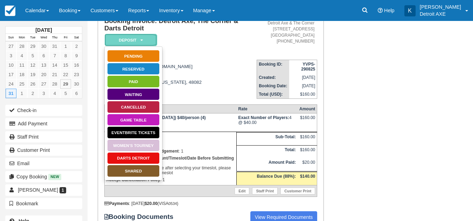
scroll to position [58, 0]
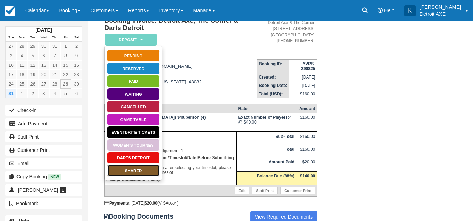
click at [142, 168] on link "SHARED" at bounding box center [133, 171] width 52 height 12
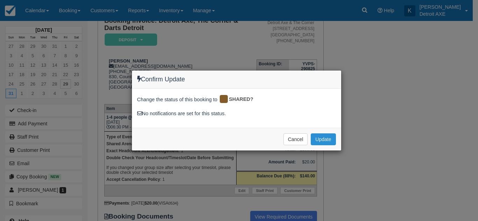
click at [329, 134] on button "Update" at bounding box center [323, 140] width 25 height 12
